Goal: Information Seeking & Learning: Learn about a topic

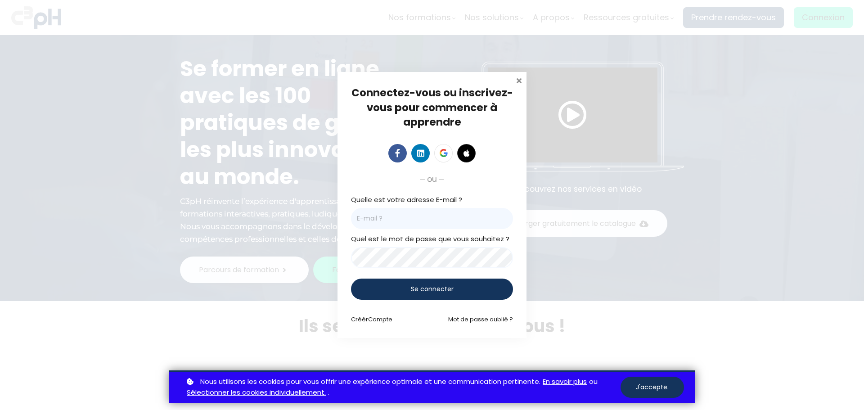
click at [519, 78] on span at bounding box center [518, 79] width 9 height 9
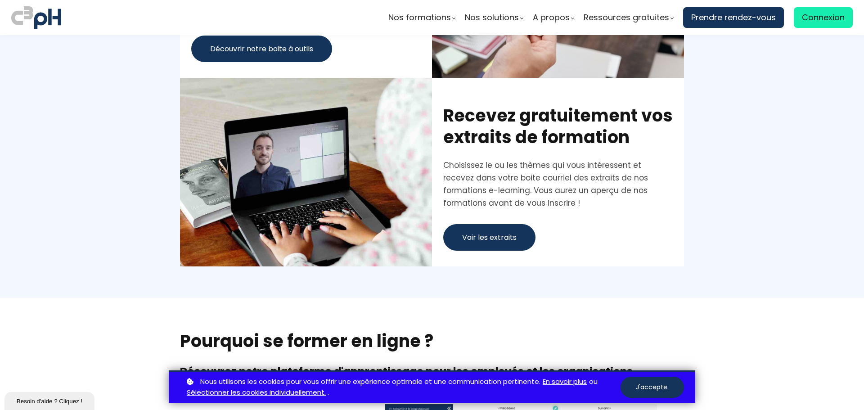
scroll to position [3464, 0]
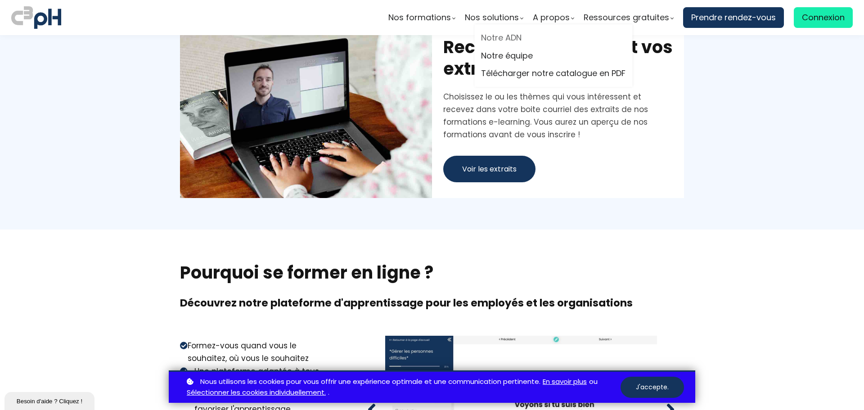
click at [503, 35] on link "Notre ADN" at bounding box center [553, 37] width 144 height 13
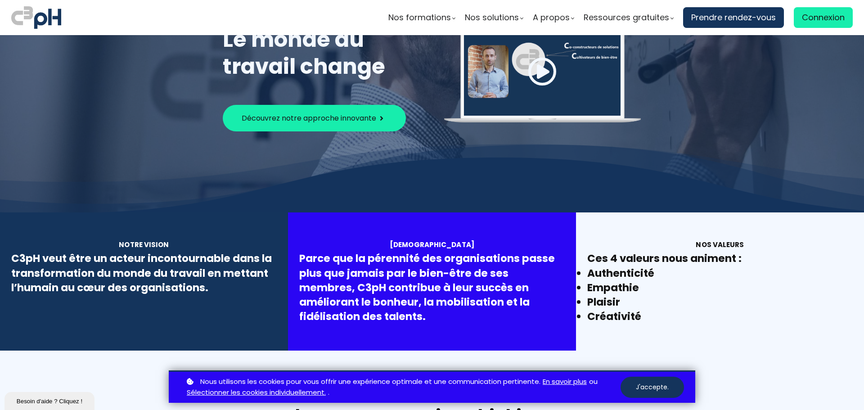
scroll to position [135, 0]
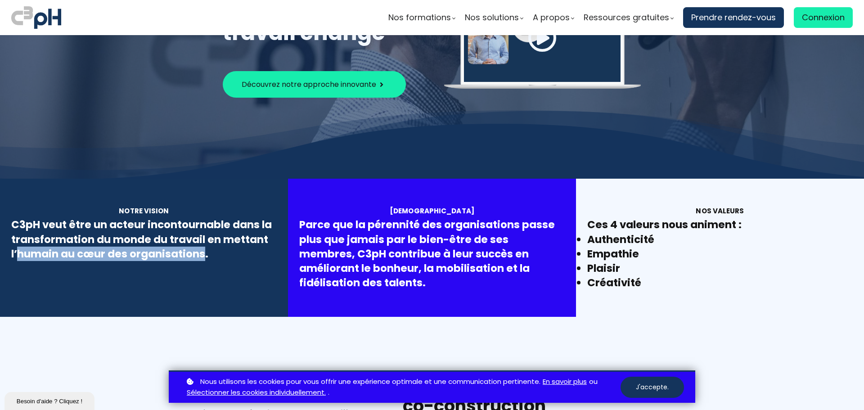
drag, startPoint x: 18, startPoint y: 254, endPoint x: 202, endPoint y: 253, distance: 184.9
click at [202, 253] on div "C3pH veut être un acteur incontournable dans la transformation du monde du trav…" at bounding box center [143, 239] width 265 height 44
copy div "humain au cœur des organisations"
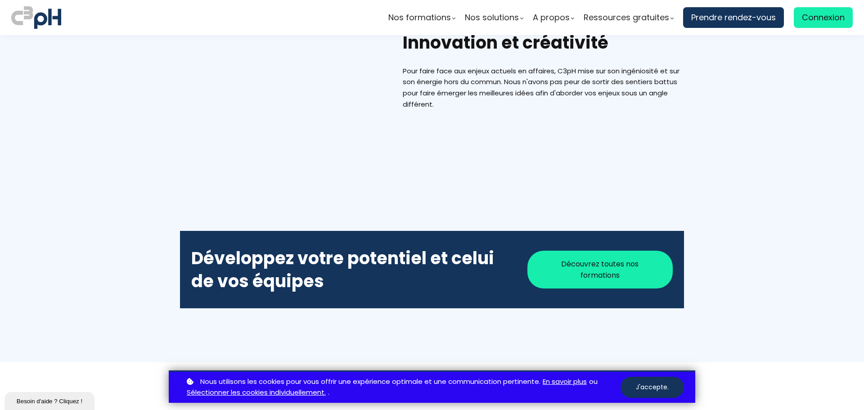
scroll to position [810, 0]
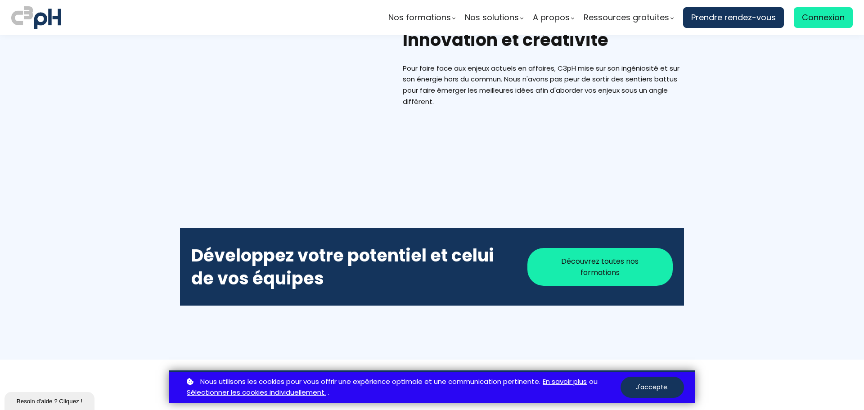
drag, startPoint x: 318, startPoint y: 281, endPoint x: 192, endPoint y: 257, distance: 128.2
click at [192, 257] on h2 "Développez votre potentiel et celui de vos équipes" at bounding box center [348, 267] width 314 height 46
copy h2 "Développez votre potentiel et celui de vos équipes"
